Goal: Obtain resource: Obtain resource

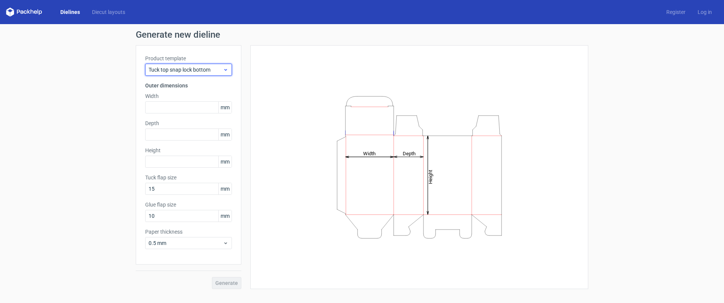
click at [187, 69] on span "Tuck top snap lock bottom" at bounding box center [186, 70] width 74 height 8
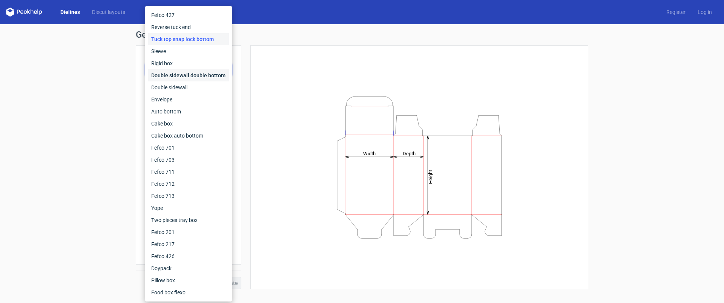
click at [213, 77] on div "Double sidewall double bottom" at bounding box center [188, 75] width 81 height 12
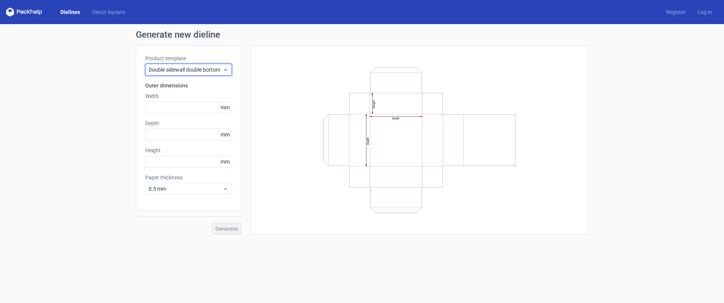
click at [205, 72] on span "Double sidewall double bottom" at bounding box center [186, 70] width 74 height 8
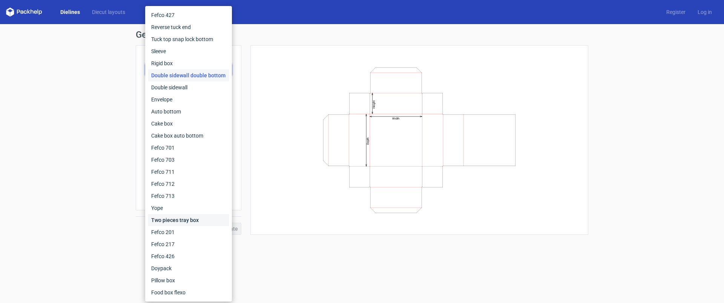
click at [197, 221] on div "Two pieces tray box" at bounding box center [188, 220] width 81 height 12
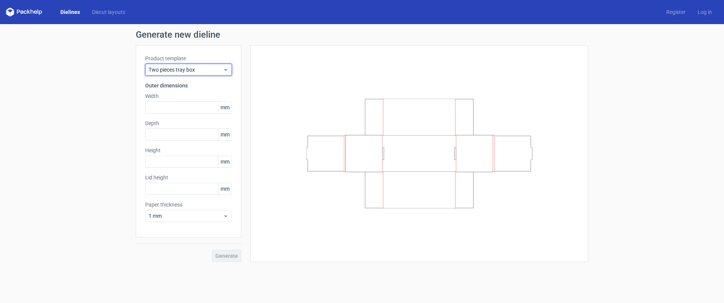
click at [196, 70] on span "Two pieces tray box" at bounding box center [186, 70] width 74 height 8
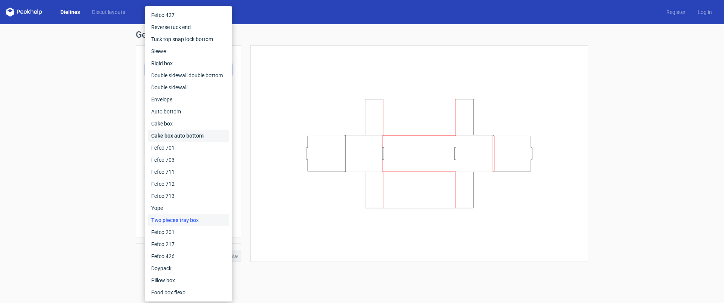
click at [193, 136] on div "Cake box auto bottom" at bounding box center [188, 136] width 81 height 12
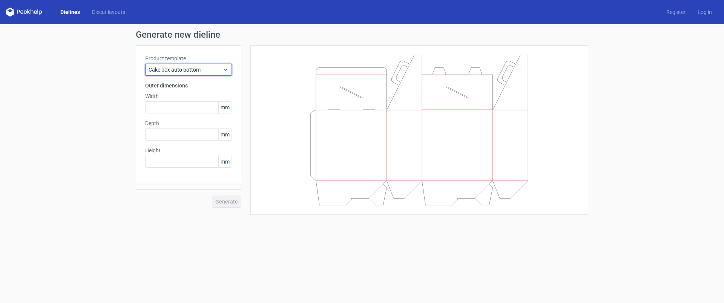
click at [181, 68] on span "Cake box auto bottom" at bounding box center [186, 70] width 74 height 8
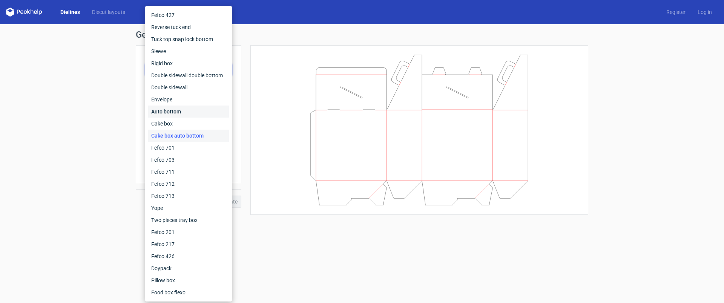
click at [167, 112] on div "Auto bottom" at bounding box center [188, 112] width 81 height 12
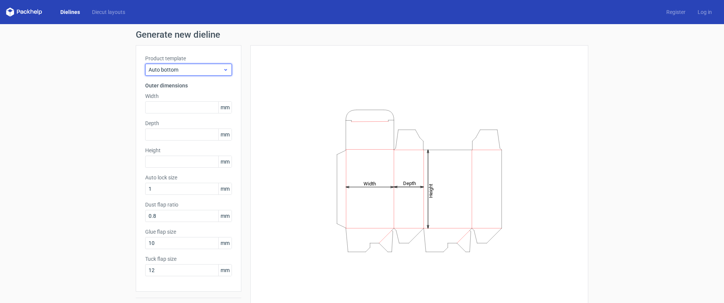
click at [178, 70] on span "Auto bottom" at bounding box center [186, 70] width 74 height 8
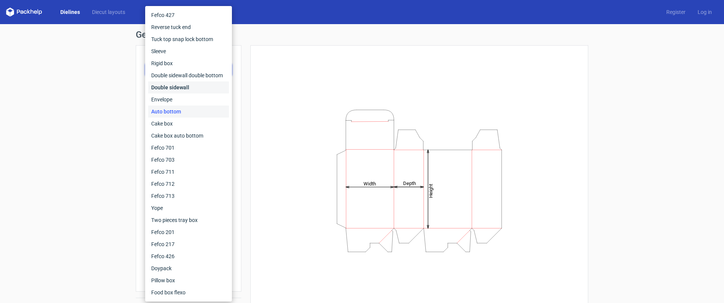
click at [169, 87] on div "Double sidewall" at bounding box center [188, 87] width 81 height 12
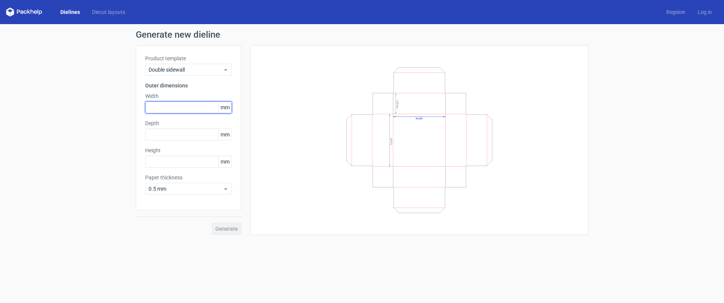
click at [177, 108] on input "text" at bounding box center [188, 107] width 87 height 12
drag, startPoint x: 159, startPoint y: 108, endPoint x: 140, endPoint y: 107, distance: 19.2
click at [140, 107] on div "Product template Double sidewall Outer dimensions Width 200 mm Depth mm Height …" at bounding box center [189, 127] width 106 height 165
type input "21"
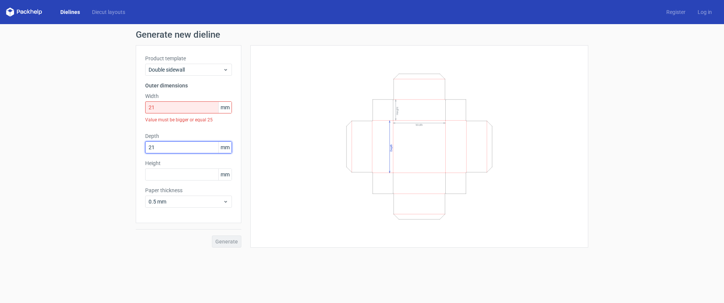
type input "21"
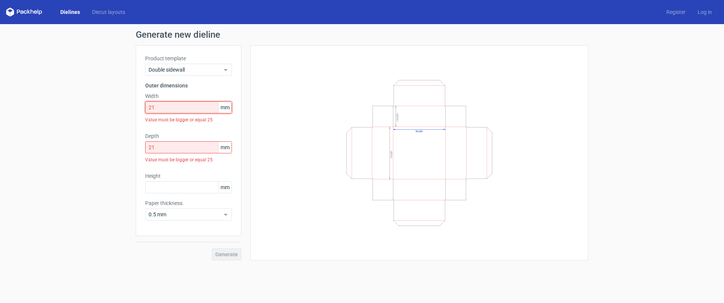
click at [159, 107] on input "21" at bounding box center [188, 107] width 87 height 12
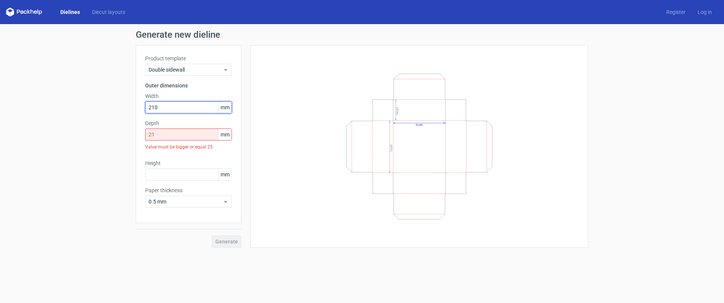
type input "210"
click at [158, 136] on input "21" at bounding box center [188, 135] width 87 height 12
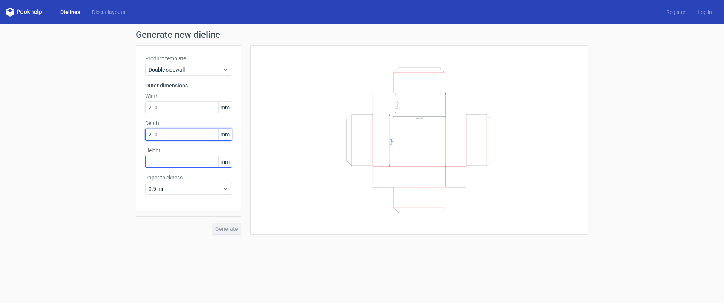
type input "210"
click at [165, 164] on input "text" at bounding box center [188, 162] width 87 height 12
type input "80"
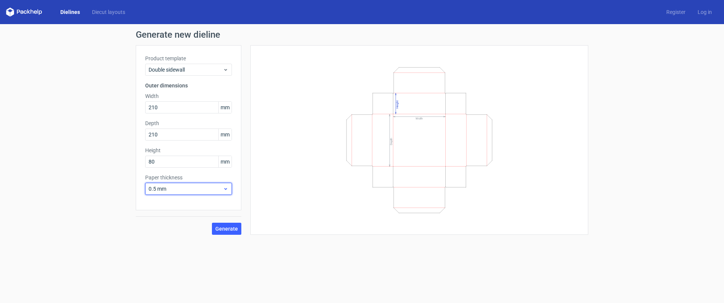
click at [185, 187] on span "0.5 mm" at bounding box center [186, 189] width 74 height 8
click at [272, 201] on div "Width Depth Height" at bounding box center [419, 140] width 319 height 171
click at [227, 228] on span "Generate" at bounding box center [226, 228] width 23 height 5
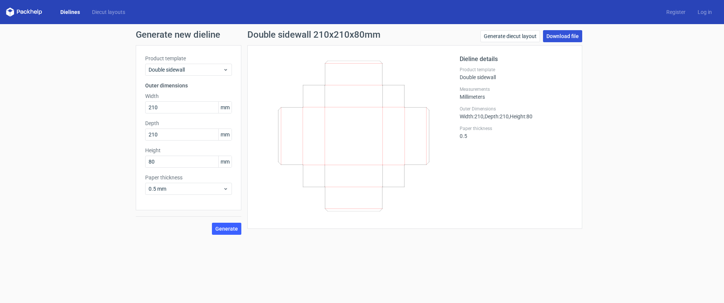
click at [563, 34] on link "Download file" at bounding box center [562, 36] width 39 height 12
click at [527, 36] on link "Generate diecut layout" at bounding box center [510, 36] width 60 height 12
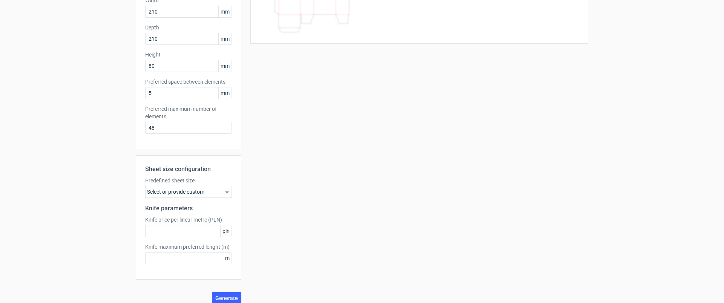
scroll to position [97, 0]
click at [196, 190] on div "Select or provide custom" at bounding box center [188, 191] width 87 height 12
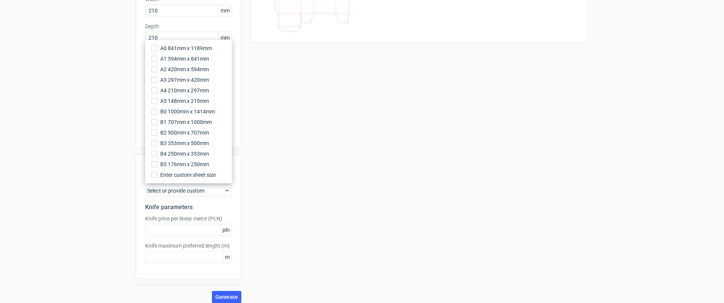
click at [289, 173] on div "Your diecut layouts will be listed here once you generate them Height Depth Wid…" at bounding box center [414, 125] width 347 height 355
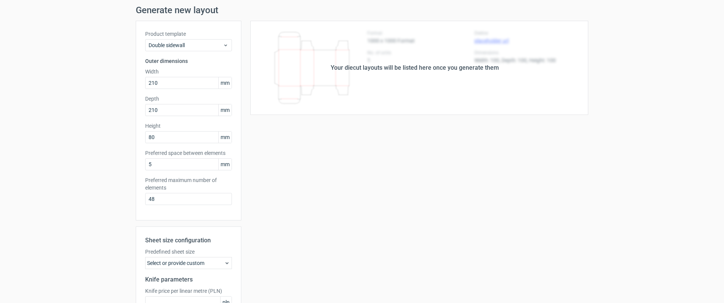
scroll to position [0, 0]
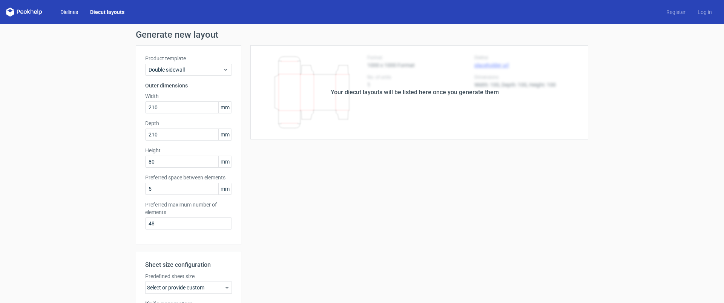
click at [67, 12] on link "Dielines" at bounding box center [69, 12] width 30 height 8
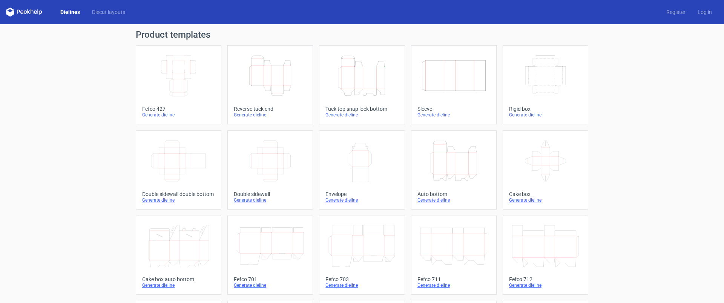
click at [247, 148] on icon "Width Depth Height" at bounding box center [270, 161] width 67 height 42
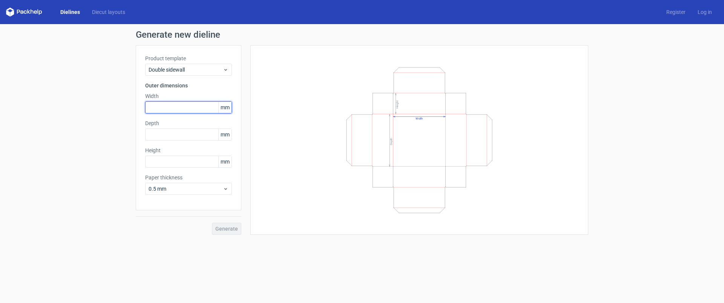
click at [172, 112] on input "text" at bounding box center [188, 107] width 87 height 12
type input "215"
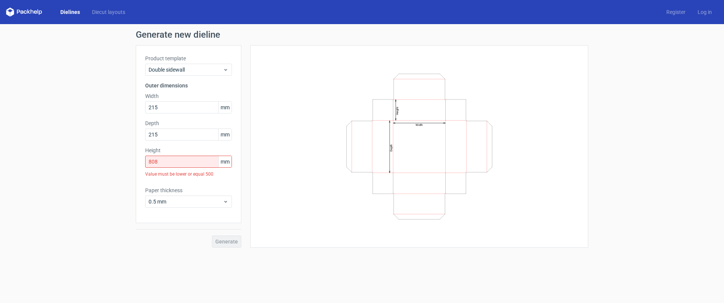
click at [224, 228] on div "Generate" at bounding box center [189, 235] width 106 height 25
click at [160, 162] on input "808" at bounding box center [188, 162] width 87 height 12
drag, startPoint x: 152, startPoint y: 161, endPoint x: 159, endPoint y: 161, distance: 6.8
click at [159, 161] on input "808" at bounding box center [188, 162] width 87 height 12
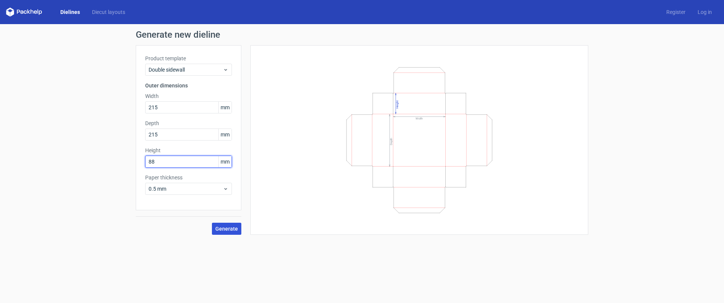
type input "88"
click at [233, 230] on span "Generate" at bounding box center [226, 228] width 23 height 5
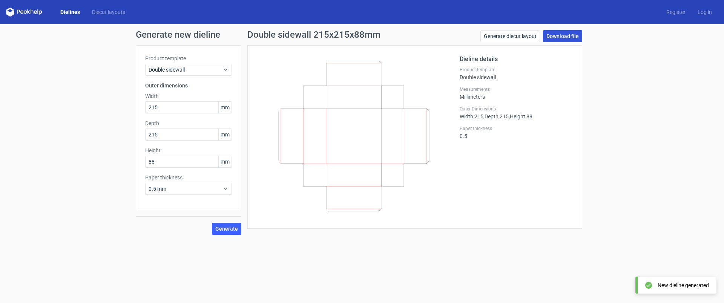
click at [564, 36] on link "Download file" at bounding box center [562, 36] width 39 height 12
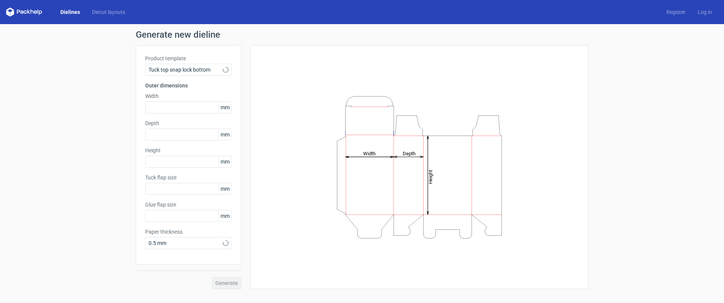
type input "15"
type input "10"
click at [187, 72] on span "Tuck top snap lock bottom" at bounding box center [186, 70] width 74 height 8
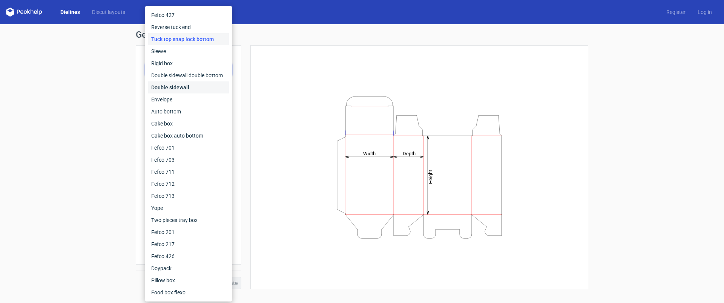
click at [185, 88] on div "Double sidewall" at bounding box center [188, 87] width 81 height 12
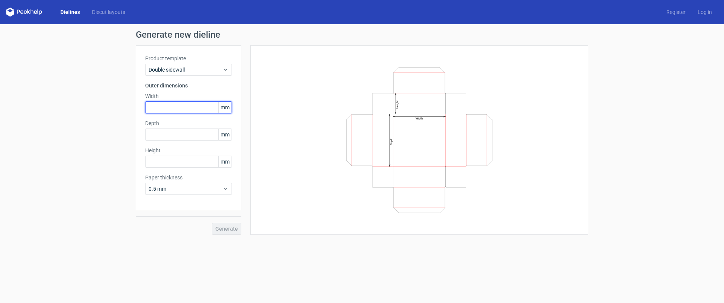
click at [161, 106] on input "text" at bounding box center [188, 107] width 87 height 12
type input "200"
drag, startPoint x: 164, startPoint y: 106, endPoint x: 140, endPoint y: 105, distance: 23.4
click at [140, 105] on div "Product template Double sidewall Outer dimensions Width 200 mm Depth 200 mm Hei…" at bounding box center [189, 127] width 106 height 165
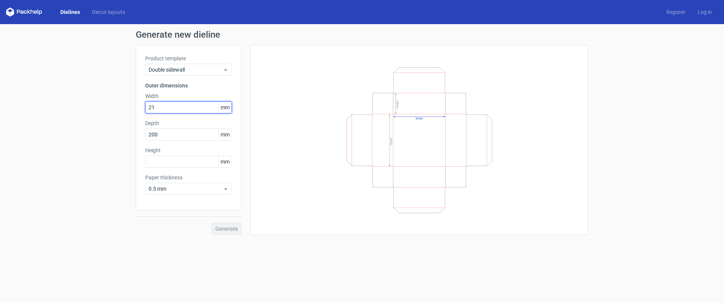
type input "21"
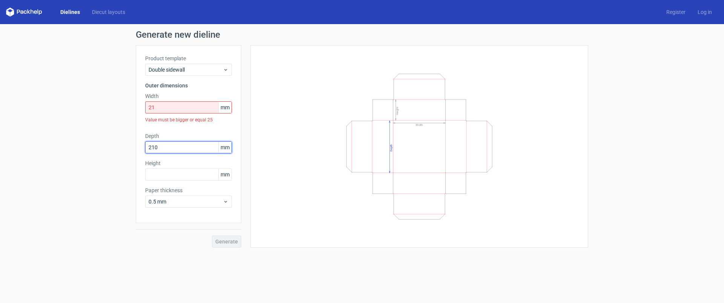
type input "210"
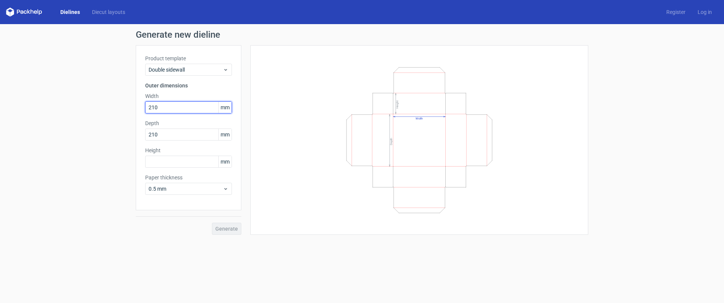
type input "210"
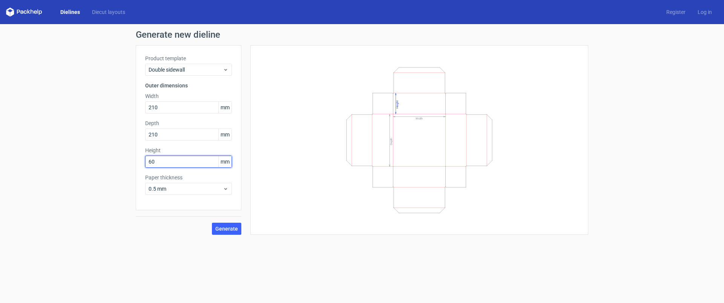
type input "60"
click at [212, 223] on button "Generate" at bounding box center [226, 229] width 29 height 12
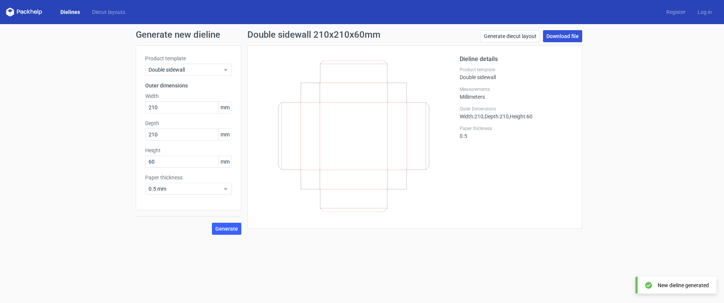
click at [576, 33] on link "Download file" at bounding box center [562, 36] width 39 height 12
click at [498, 39] on link "Generate diecut layout" at bounding box center [510, 36] width 60 height 12
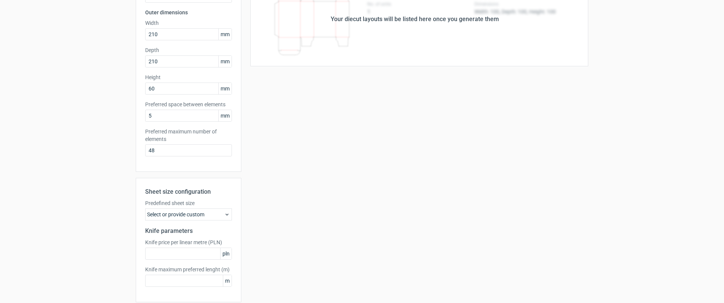
scroll to position [73, 0]
click at [222, 216] on div "Select or provide custom" at bounding box center [188, 215] width 87 height 12
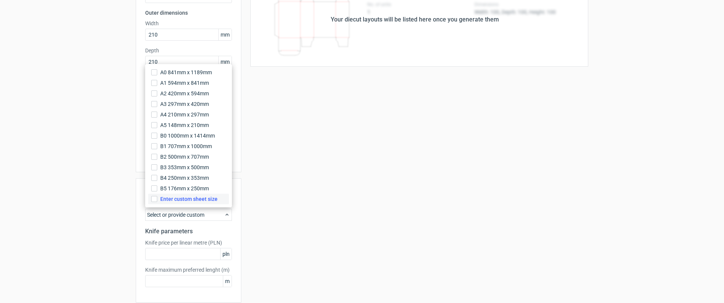
click at [198, 200] on span "Enter custom sheet size" at bounding box center [188, 199] width 57 height 8
click at [157, 200] on input "Enter custom sheet size" at bounding box center [154, 199] width 6 height 6
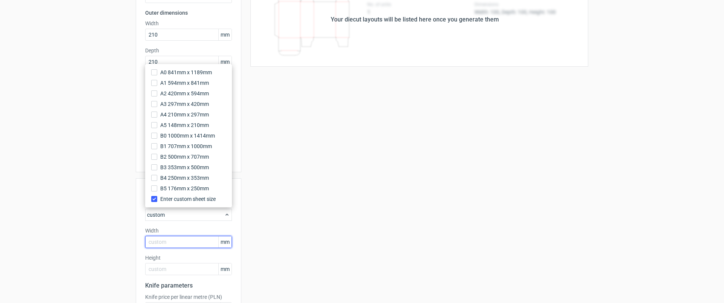
click at [167, 244] on input "text" at bounding box center [188, 242] width 87 height 12
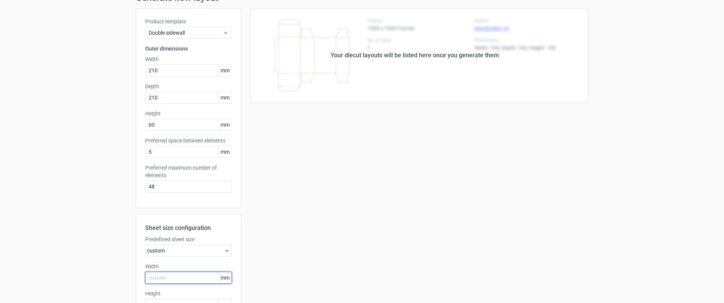
scroll to position [0, 0]
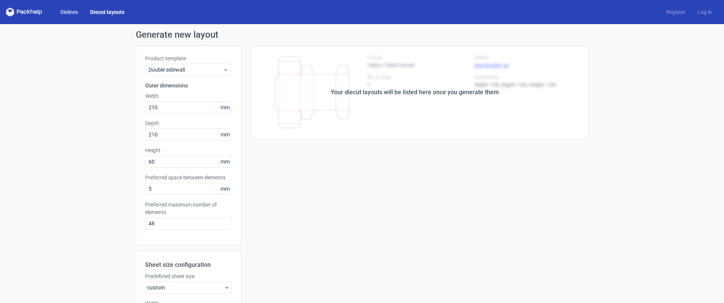
click at [62, 11] on link "Dielines" at bounding box center [69, 12] width 30 height 8
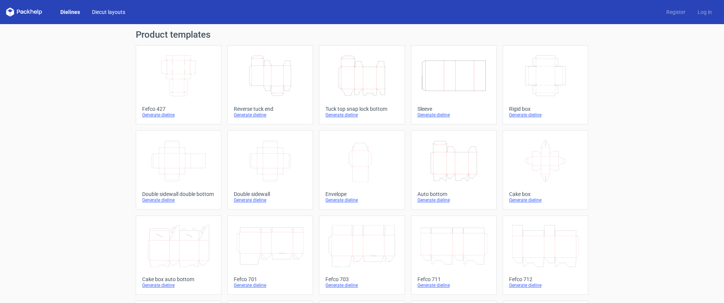
click at [101, 11] on link "Diecut layouts" at bounding box center [108, 12] width 45 height 8
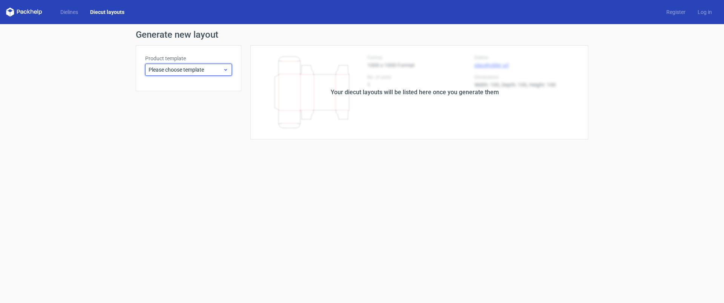
click at [188, 69] on span "Please choose template" at bounding box center [186, 70] width 74 height 8
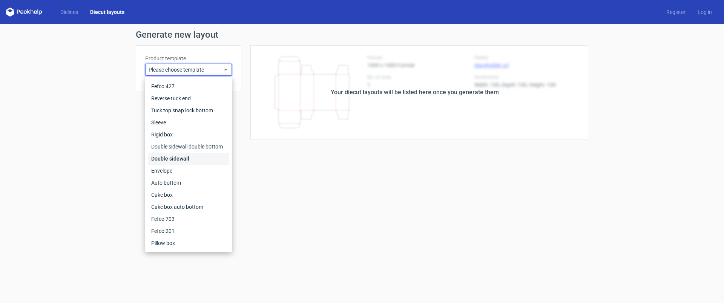
click at [181, 156] on div "Double sidewall" at bounding box center [188, 159] width 81 height 12
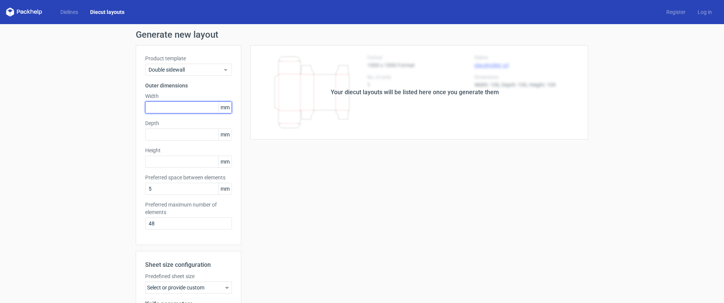
click at [167, 108] on input "text" at bounding box center [188, 107] width 87 height 12
type input "205"
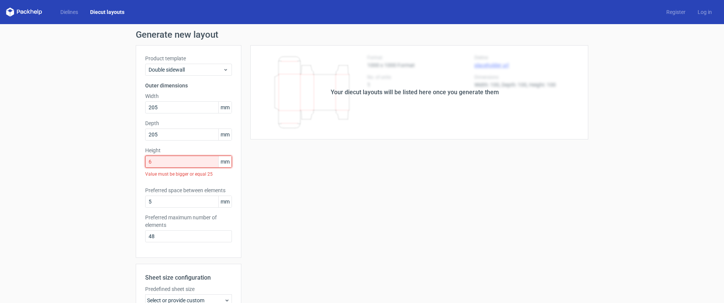
click at [163, 166] on input "6" at bounding box center [188, 162] width 87 height 12
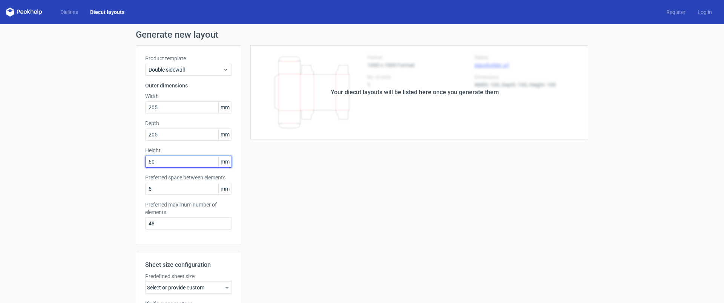
type input "60"
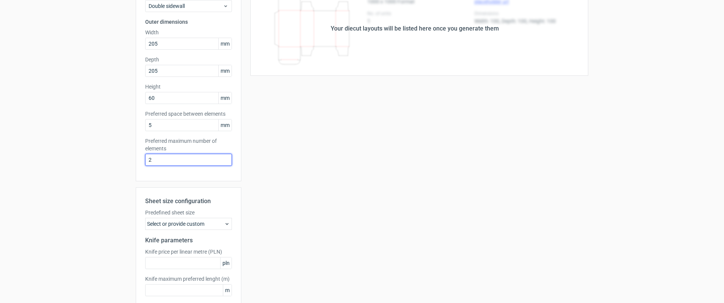
scroll to position [103, 0]
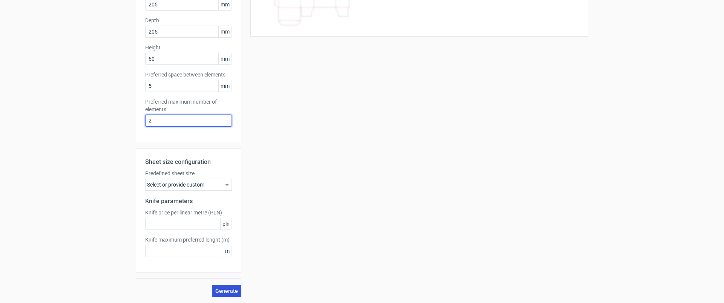
type input "2"
click at [226, 292] on span "Generate" at bounding box center [226, 290] width 23 height 5
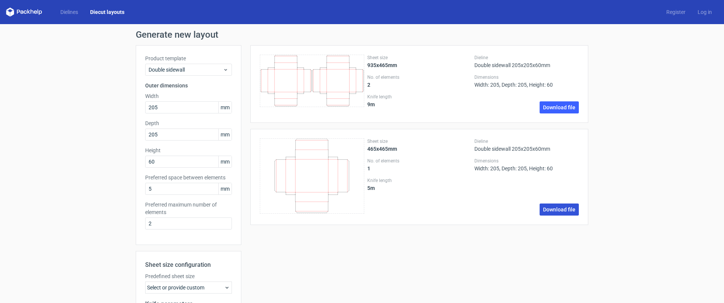
click at [552, 209] on link "Download file" at bounding box center [558, 210] width 39 height 12
drag, startPoint x: 161, startPoint y: 106, endPoint x: 118, endPoint y: 103, distance: 42.7
click at [118, 103] on div "Generate new layout Product template Double sidewall Outer dimensions Width 205…" at bounding box center [362, 215] width 724 height 382
type input "210"
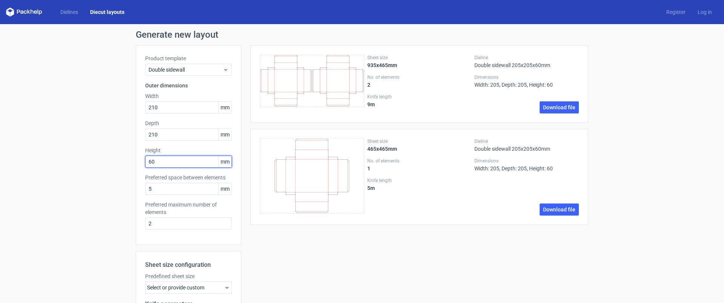
click at [160, 164] on input "60" at bounding box center [188, 162] width 87 height 12
type input "68"
drag, startPoint x: 158, startPoint y: 224, endPoint x: 138, endPoint y: 223, distance: 20.0
click at [138, 223] on div "Product template Double sidewall Outer dimensions Width 210 mm Depth 210 mm Hei…" at bounding box center [189, 145] width 106 height 200
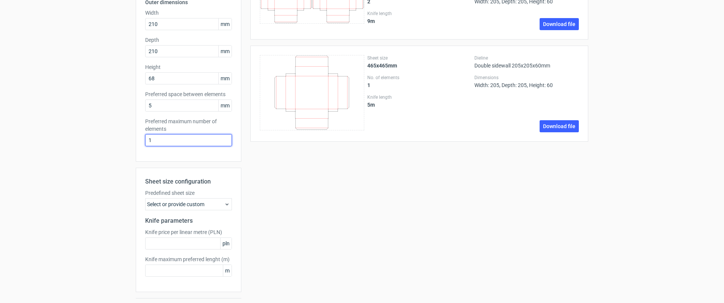
scroll to position [103, 0]
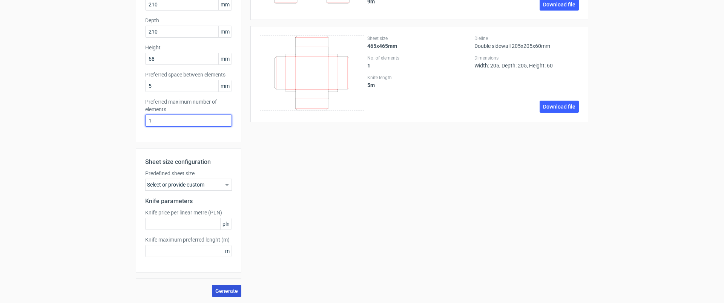
type input "1"
click at [226, 292] on span "Generate" at bounding box center [226, 290] width 23 height 5
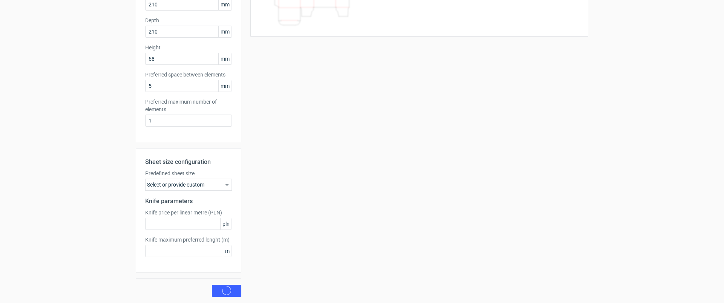
scroll to position [0, 0]
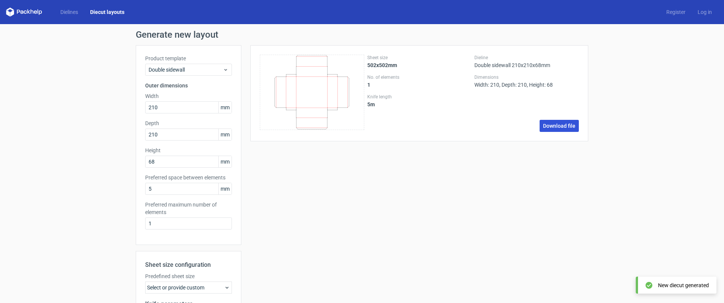
click at [558, 125] on link "Download file" at bounding box center [558, 126] width 39 height 12
click at [70, 11] on link "Dielines" at bounding box center [69, 12] width 30 height 8
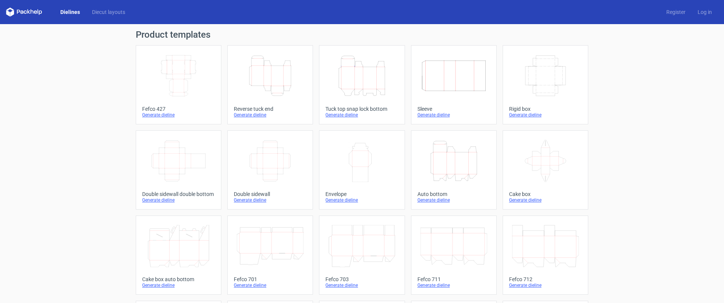
click at [280, 168] on icon "Width Depth Height" at bounding box center [270, 161] width 67 height 42
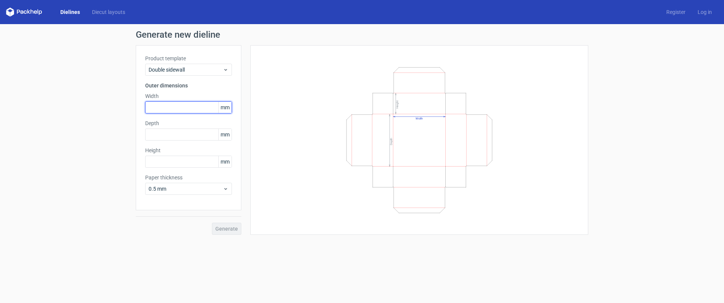
click at [162, 106] on input "text" at bounding box center [188, 107] width 87 height 12
type input "205"
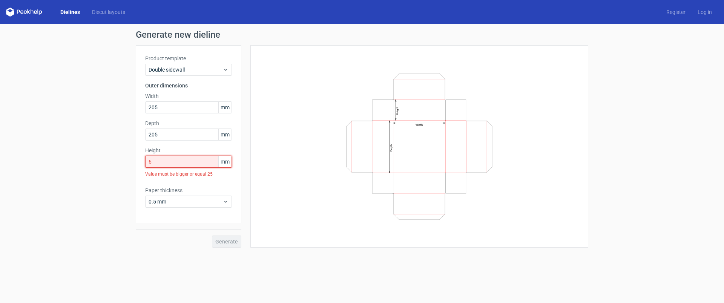
click at [156, 163] on input "6" at bounding box center [188, 162] width 87 height 12
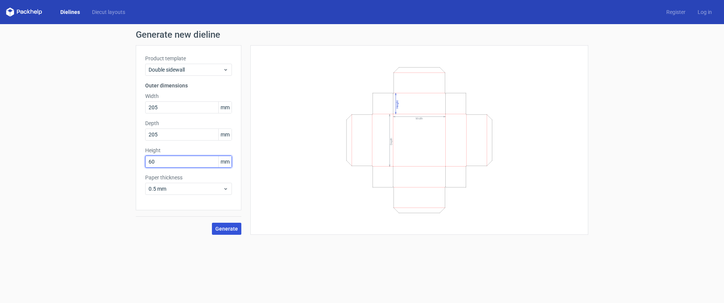
type input "60"
click at [229, 230] on span "Generate" at bounding box center [226, 228] width 23 height 5
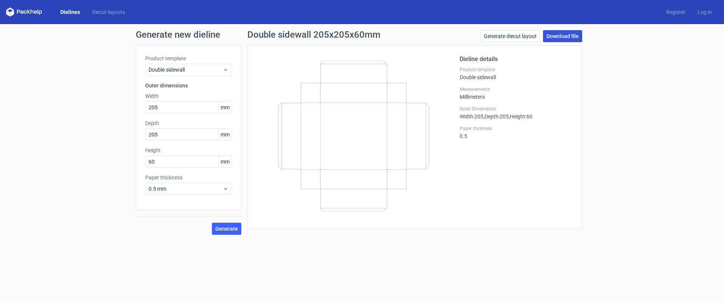
click at [571, 38] on link "Download file" at bounding box center [562, 36] width 39 height 12
click at [161, 108] on input "205" at bounding box center [188, 107] width 87 height 12
drag, startPoint x: 152, startPoint y: 107, endPoint x: 160, endPoint y: 107, distance: 8.7
click at [160, 107] on input "205" at bounding box center [188, 107] width 87 height 12
type input "210"
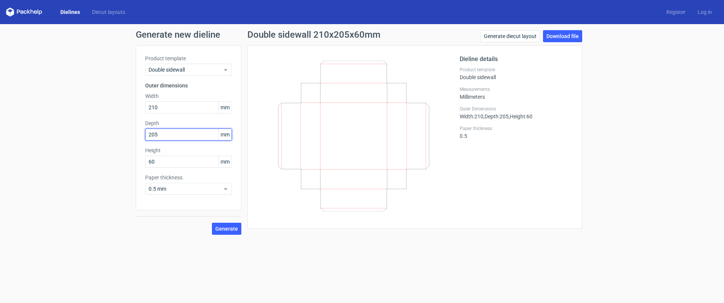
drag, startPoint x: 151, startPoint y: 135, endPoint x: 162, endPoint y: 133, distance: 11.2
click at [162, 133] on input "205" at bounding box center [188, 135] width 87 height 12
type input "210"
click at [156, 162] on input "60" at bounding box center [188, 162] width 87 height 12
drag, startPoint x: 151, startPoint y: 161, endPoint x: 160, endPoint y: 160, distance: 9.5
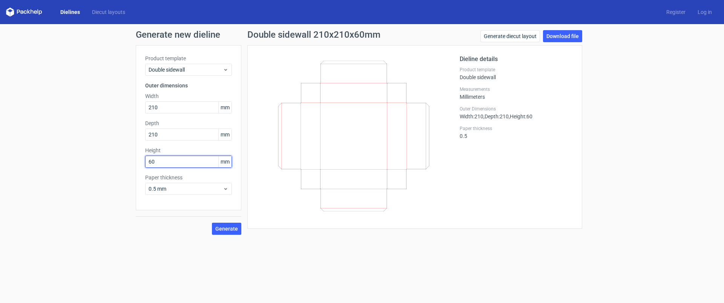
click at [160, 160] on input "60" at bounding box center [188, 162] width 87 height 12
click at [225, 230] on span "Generate" at bounding box center [226, 228] width 23 height 5
click at [557, 37] on link "Download file" at bounding box center [562, 36] width 39 height 12
click at [152, 161] on input "68" at bounding box center [188, 162] width 87 height 12
drag, startPoint x: 145, startPoint y: 161, endPoint x: 140, endPoint y: 160, distance: 5.0
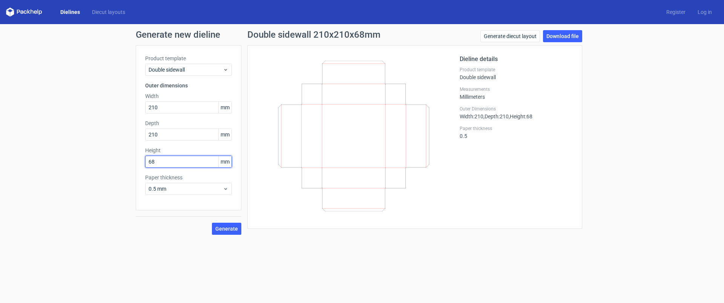
click at [140, 160] on div "Product template Double sidewall Outer dimensions Width 210 mm Depth 210 mm Hei…" at bounding box center [189, 127] width 106 height 165
type input "50"
drag, startPoint x: 152, startPoint y: 107, endPoint x: 165, endPoint y: 106, distance: 13.6
click at [165, 106] on input "210" at bounding box center [188, 107] width 87 height 12
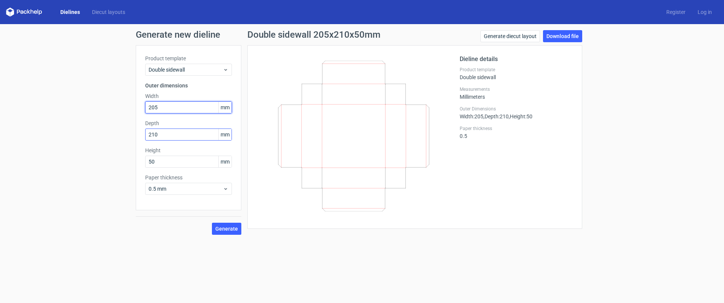
type input "205"
drag, startPoint x: 153, startPoint y: 132, endPoint x: 163, endPoint y: 133, distance: 9.9
click at [163, 133] on input "210" at bounding box center [188, 135] width 87 height 12
type input "205"
click at [223, 228] on span "Generate" at bounding box center [226, 228] width 23 height 5
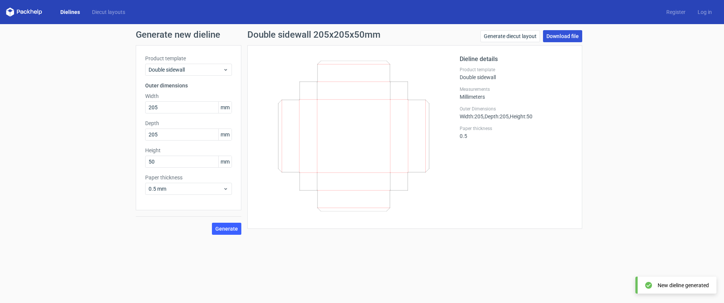
click at [559, 36] on link "Download file" at bounding box center [562, 36] width 39 height 12
drag, startPoint x: 151, startPoint y: 108, endPoint x: 165, endPoint y: 106, distance: 14.9
click at [165, 106] on input "205" at bounding box center [188, 107] width 87 height 12
type input "210"
drag, startPoint x: 152, startPoint y: 134, endPoint x: 161, endPoint y: 133, distance: 9.1
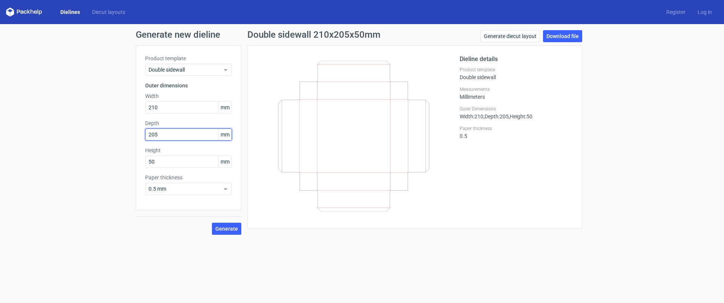
click at [161, 133] on input "205" at bounding box center [188, 135] width 87 height 12
type input "210"
drag, startPoint x: 152, startPoint y: 161, endPoint x: 156, endPoint y: 161, distance: 4.6
click at [156, 161] on input "50" at bounding box center [188, 162] width 87 height 12
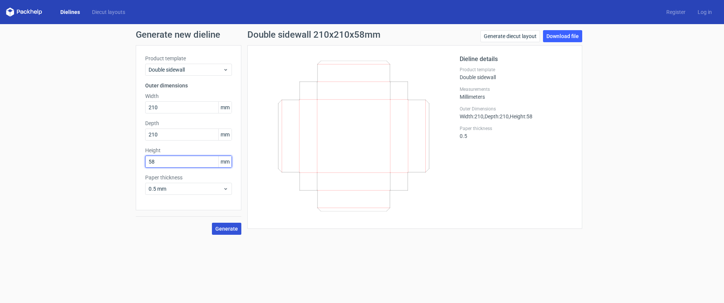
type input "58"
click at [228, 228] on span "Generate" at bounding box center [226, 228] width 23 height 5
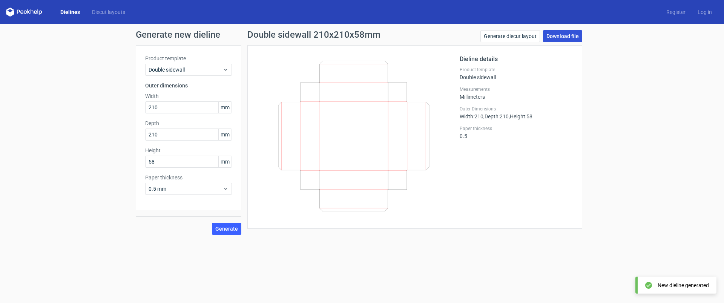
click at [565, 32] on link "Download file" at bounding box center [562, 36] width 39 height 12
drag, startPoint x: 165, startPoint y: 110, endPoint x: 127, endPoint y: 100, distance: 39.4
click at [127, 100] on div "Generate new dieline Product template Double sidewall Outer dimensions Width 21…" at bounding box center [362, 132] width 724 height 217
type input "200"
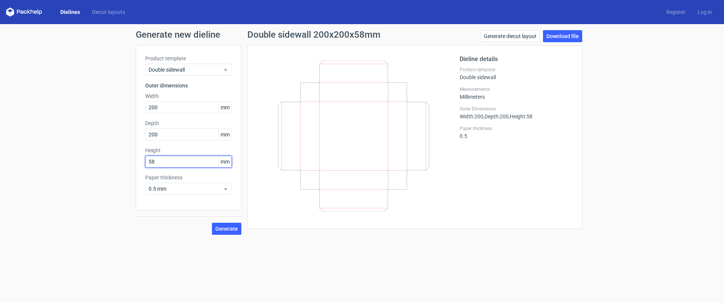
type input "5"
type input "40"
click at [230, 228] on span "Generate" at bounding box center [226, 228] width 23 height 5
click at [555, 34] on link "Download file" at bounding box center [562, 36] width 39 height 12
drag, startPoint x: 152, startPoint y: 107, endPoint x: 157, endPoint y: 107, distance: 4.6
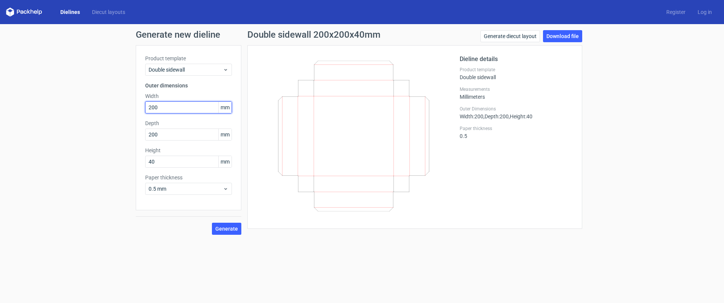
click at [157, 107] on input "200" at bounding box center [188, 107] width 87 height 12
type input "205"
type input "48"
click at [212, 223] on button "Generate" at bounding box center [226, 229] width 29 height 12
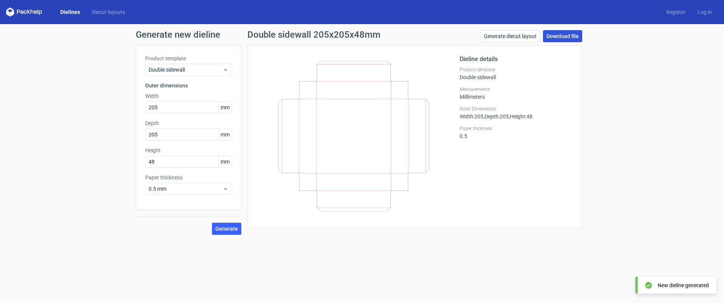
click at [556, 38] on link "Download file" at bounding box center [562, 36] width 39 height 12
